Goal: Use online tool/utility

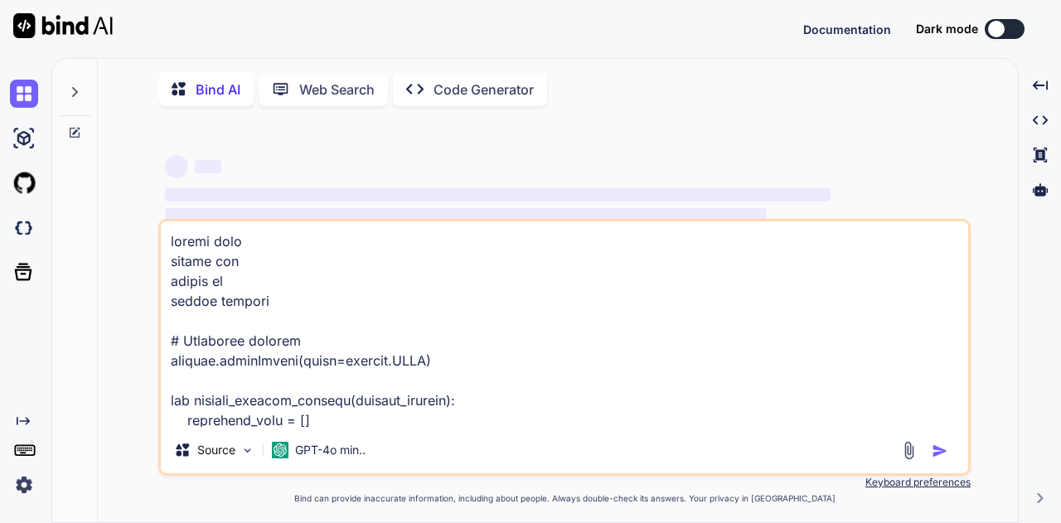
click at [1002, 35] on button at bounding box center [1005, 29] width 40 height 20
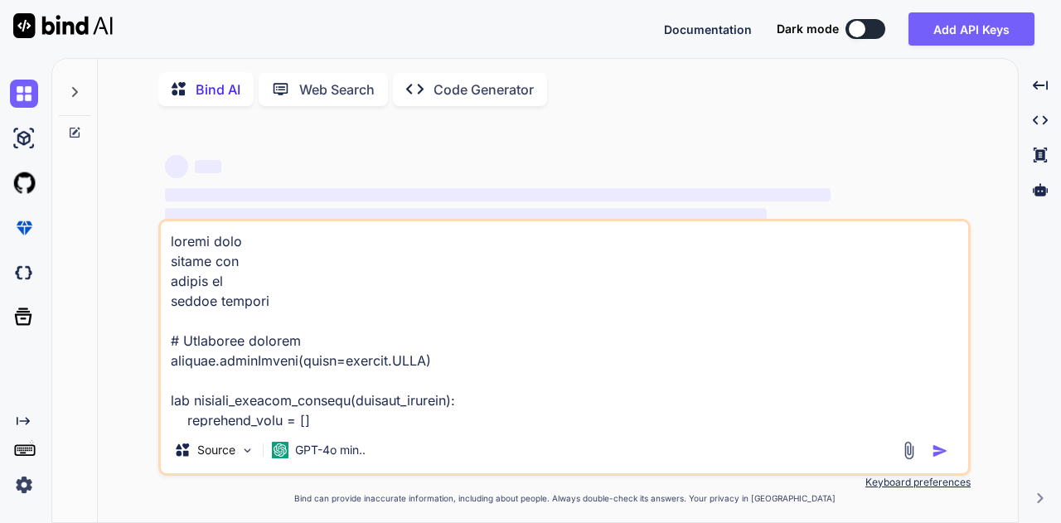
click at [860, 32] on div at bounding box center [857, 29] width 17 height 17
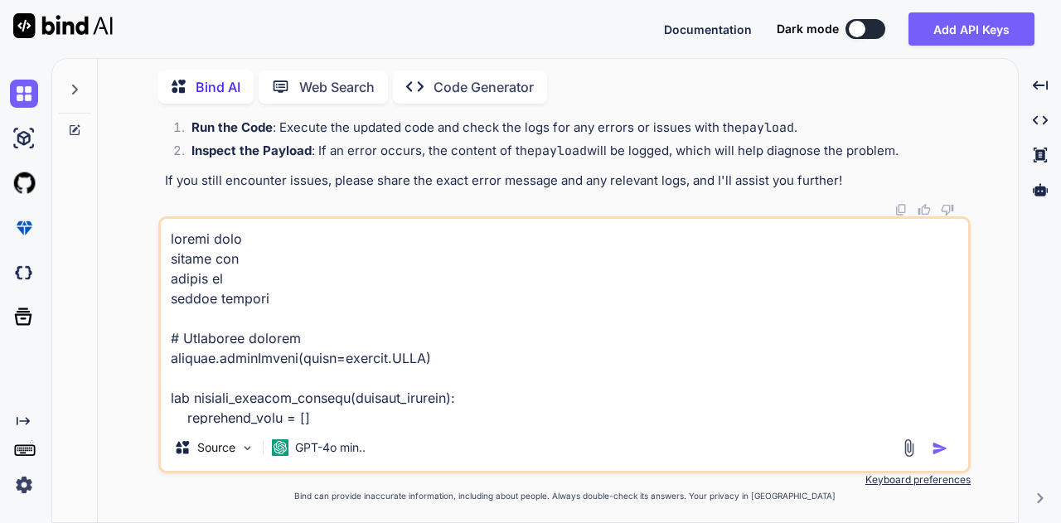
scroll to position [10981, 0]
click at [855, 34] on div at bounding box center [857, 29] width 17 height 17
type textarea "x"
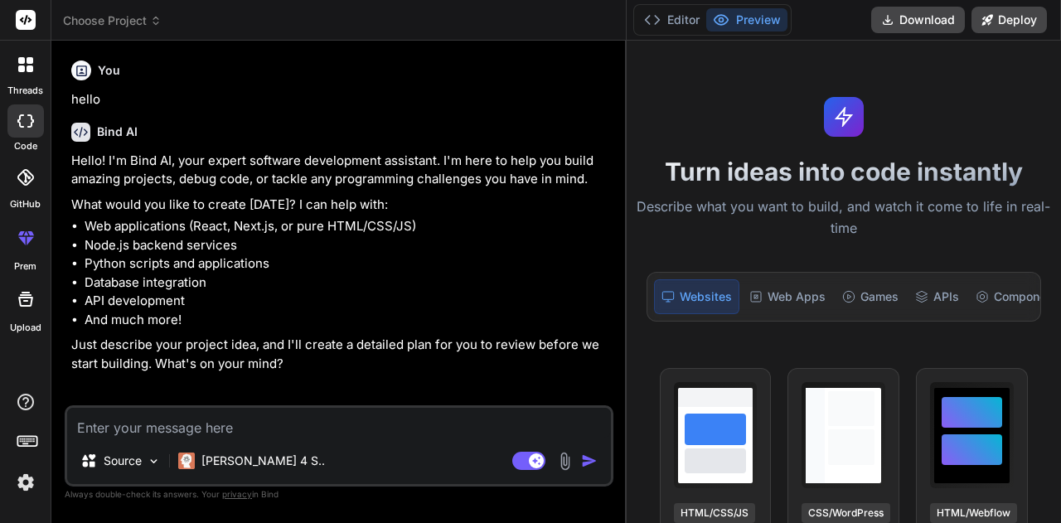
drag, startPoint x: 423, startPoint y: 361, endPoint x: 604, endPoint y: 360, distance: 181.5
click at [604, 360] on div "Bind AI Web Search Created with Pixso. Code Generator You hello Bind AI Hello! …" at bounding box center [338, 282] width 575 height 482
click at [663, 27] on button "Editor" at bounding box center [671, 19] width 69 height 23
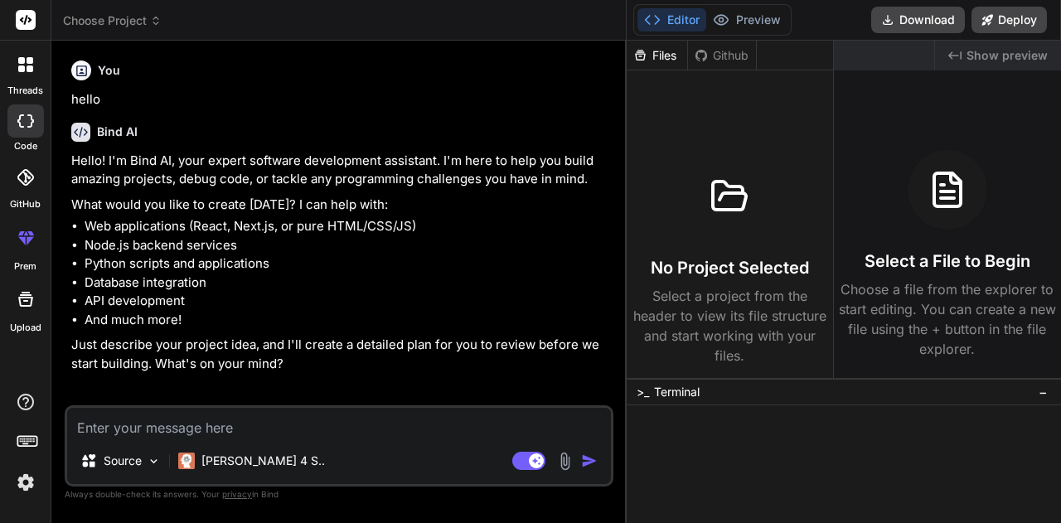
type textarea "x"
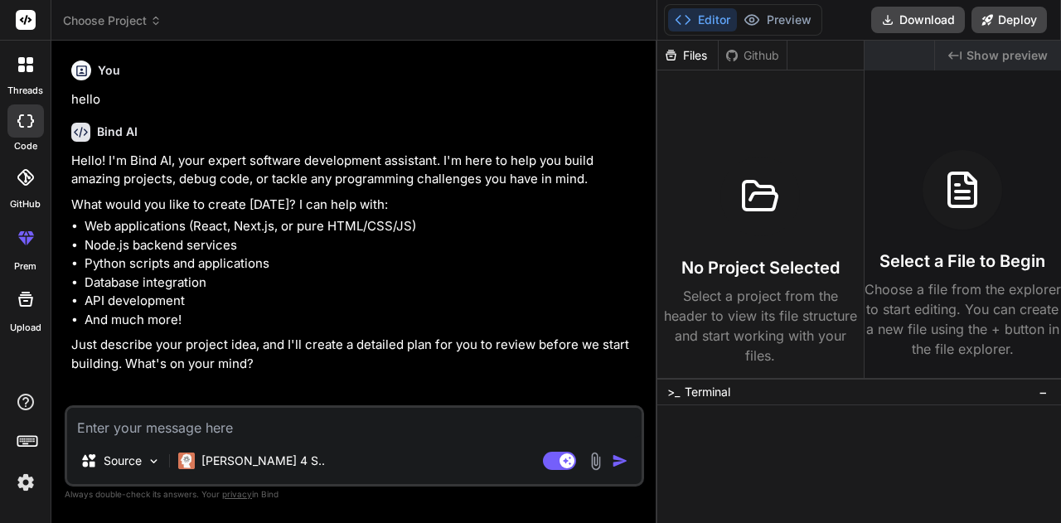
drag, startPoint x: 625, startPoint y: 129, endPoint x: 1046, endPoint y: 153, distance: 421.7
click at [1046, 153] on div "threads code GitHub prem Upload Choose Project Created with Pixso. Bind AI Web …" at bounding box center [530, 261] width 1061 height 523
